Goal: Task Accomplishment & Management: Manage account settings

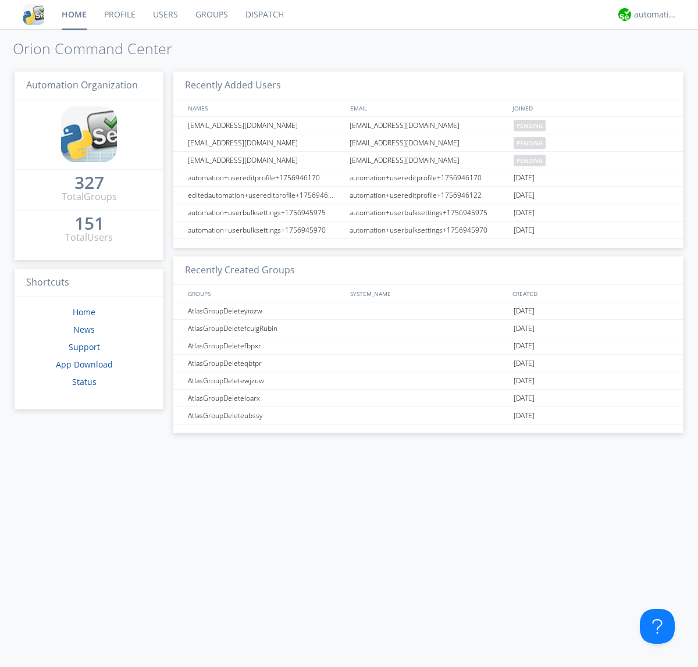
click at [165, 15] on link "Users" at bounding box center [165, 14] width 42 height 29
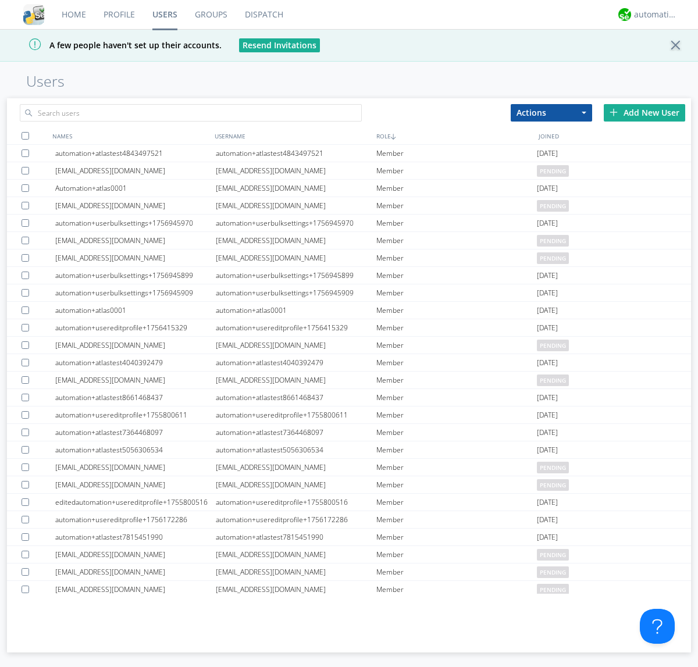
click at [644, 112] on div "Add New User" at bounding box center [644, 112] width 81 height 17
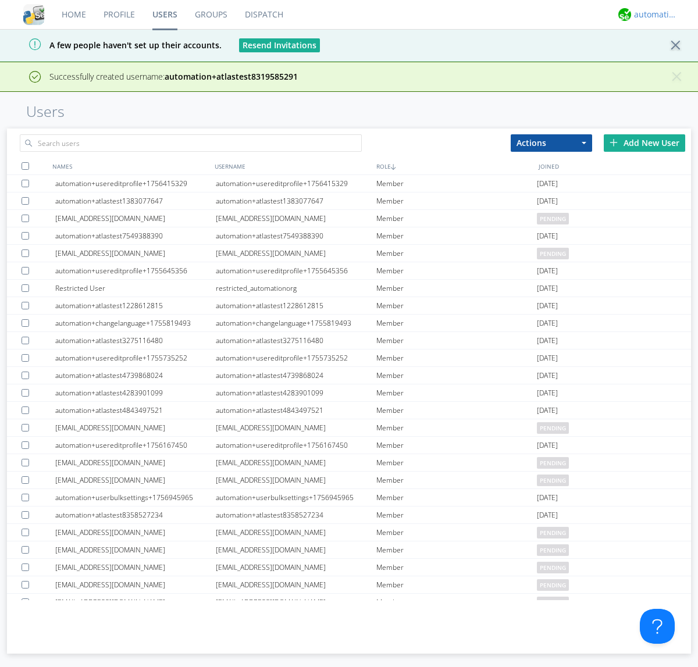
click at [652, 15] on div "automation+atlas" at bounding box center [656, 15] width 44 height 12
click at [661, 61] on div "Log Out" at bounding box center [661, 61] width 60 height 21
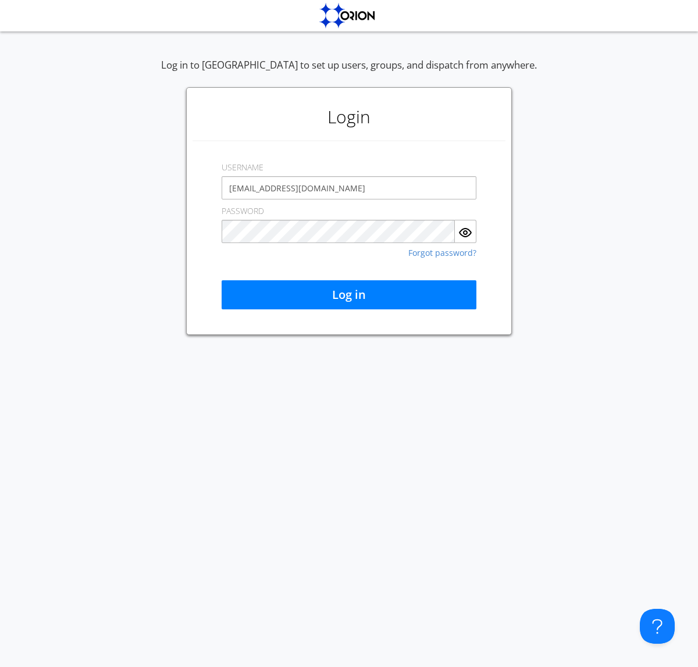
type input "[EMAIL_ADDRESS][DOMAIN_NAME]"
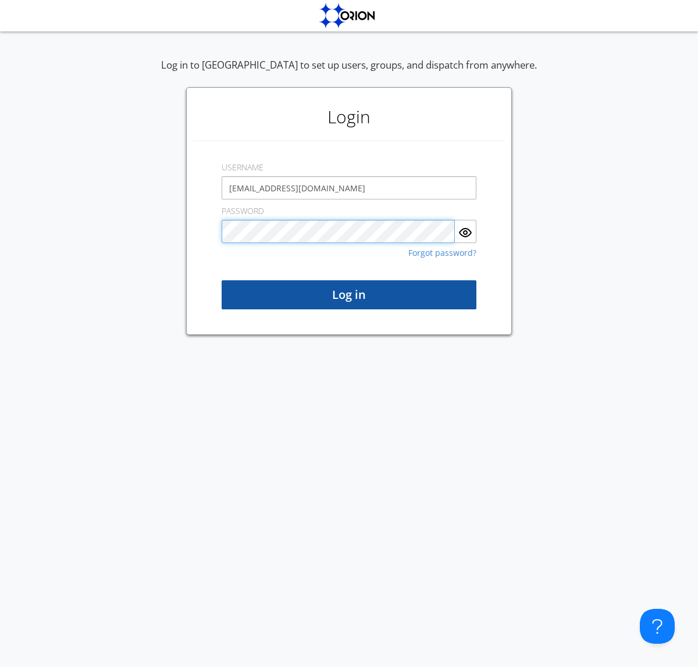
click at [349, 295] on button "Log in" at bounding box center [349, 294] width 255 height 29
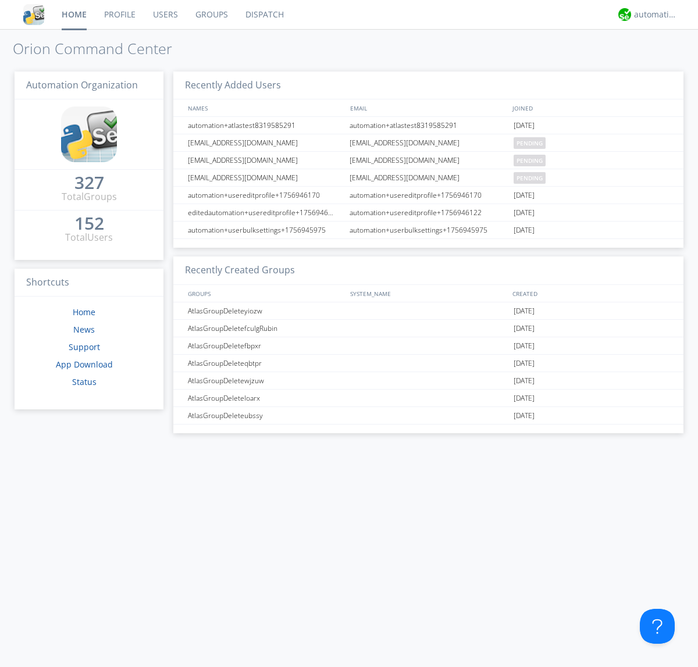
click at [165, 15] on link "Users" at bounding box center [165, 14] width 42 height 29
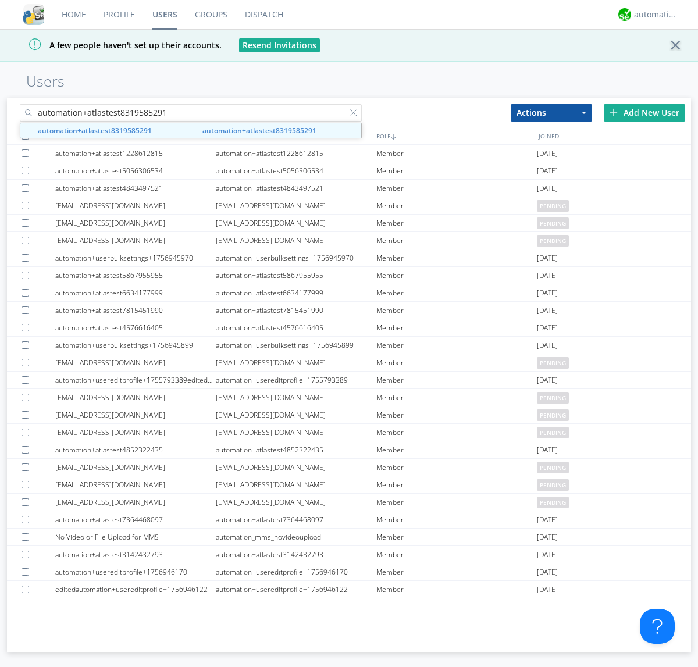
type input "automation+atlastest8319585291"
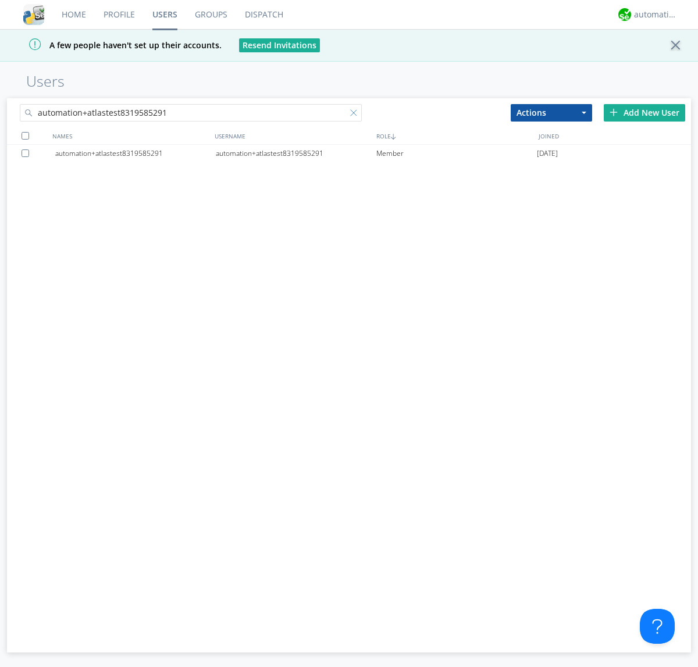
click at [356, 115] on div at bounding box center [356, 115] width 12 height 12
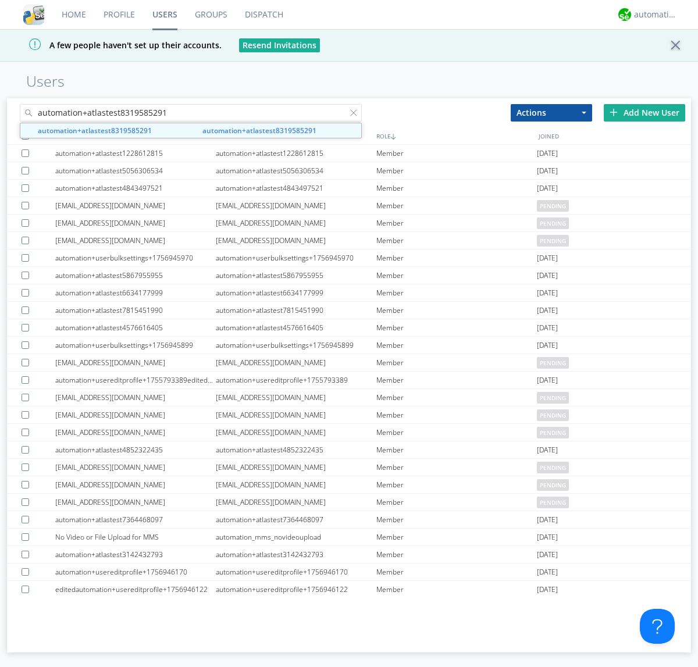
type input "automation+atlastest8319585291"
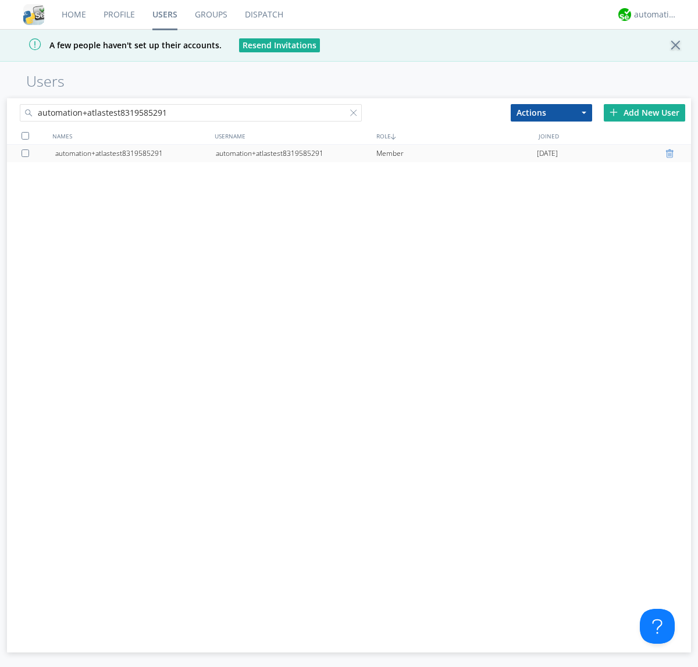
click at [671, 154] on div at bounding box center [671, 153] width 12 height 9
click at [652, 15] on div "automation+atlas" at bounding box center [656, 15] width 44 height 12
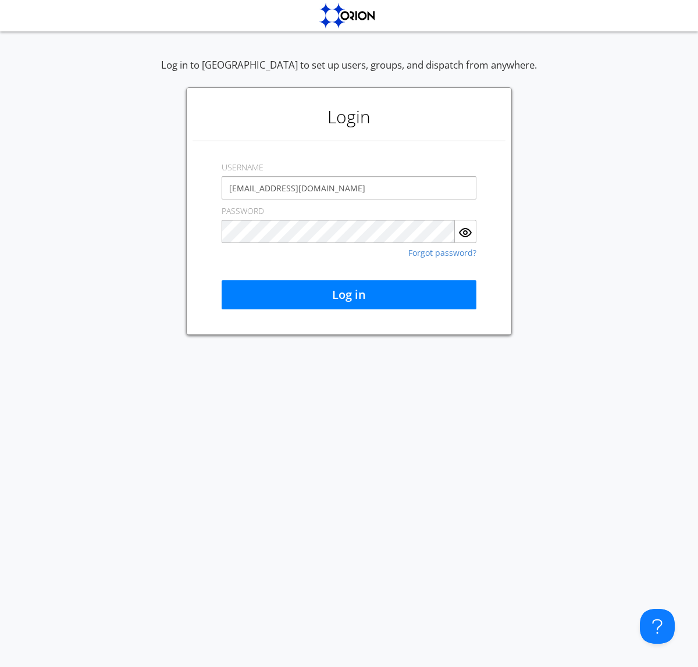
type input "[EMAIL_ADDRESS][DOMAIN_NAME]"
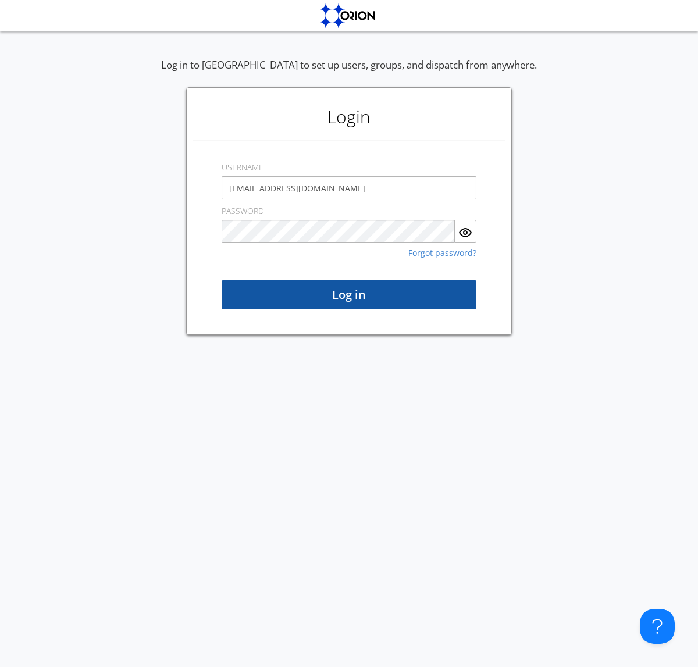
click at [349, 295] on button "Log in" at bounding box center [349, 294] width 255 height 29
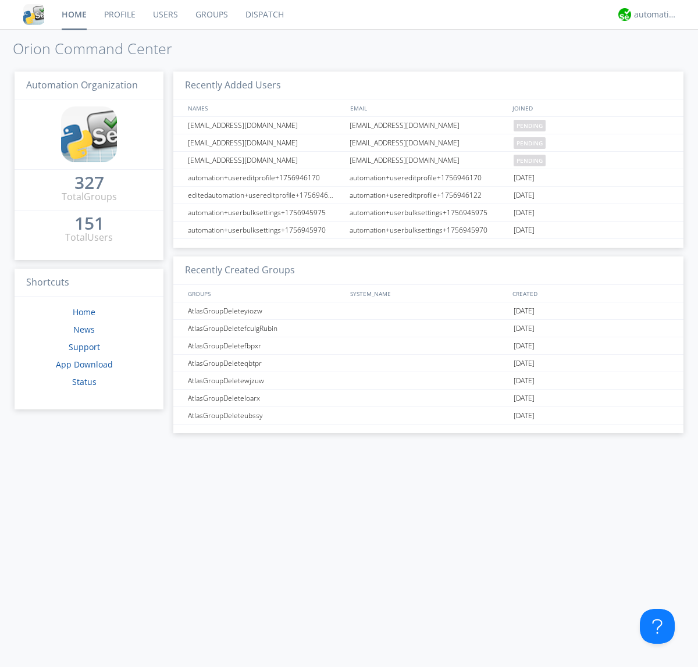
click at [165, 15] on link "Users" at bounding box center [165, 14] width 42 height 29
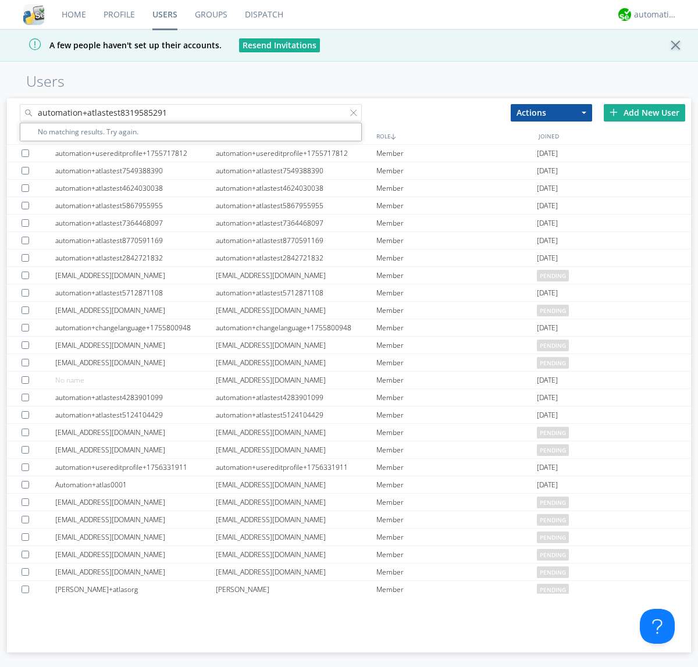
type input "automation+atlastest8319585291"
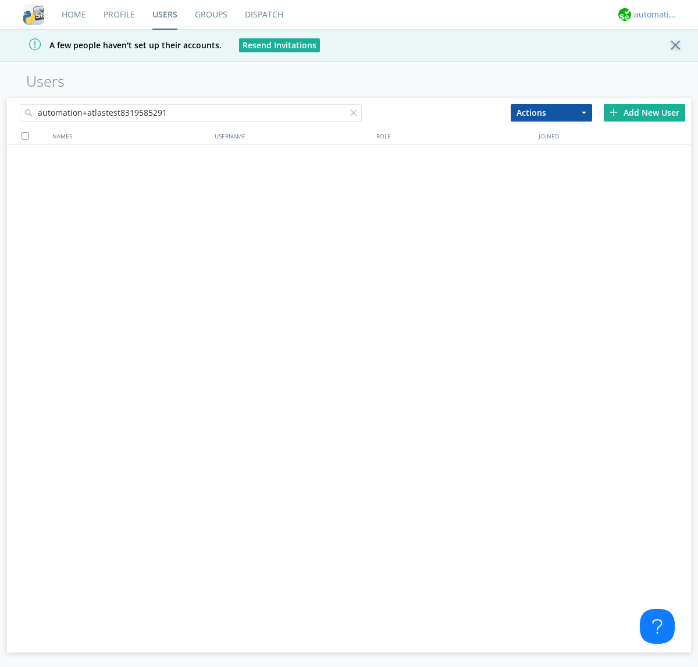
click at [652, 15] on div "automation+atlas" at bounding box center [656, 15] width 44 height 12
